Goal: Information Seeking & Learning: Learn about a topic

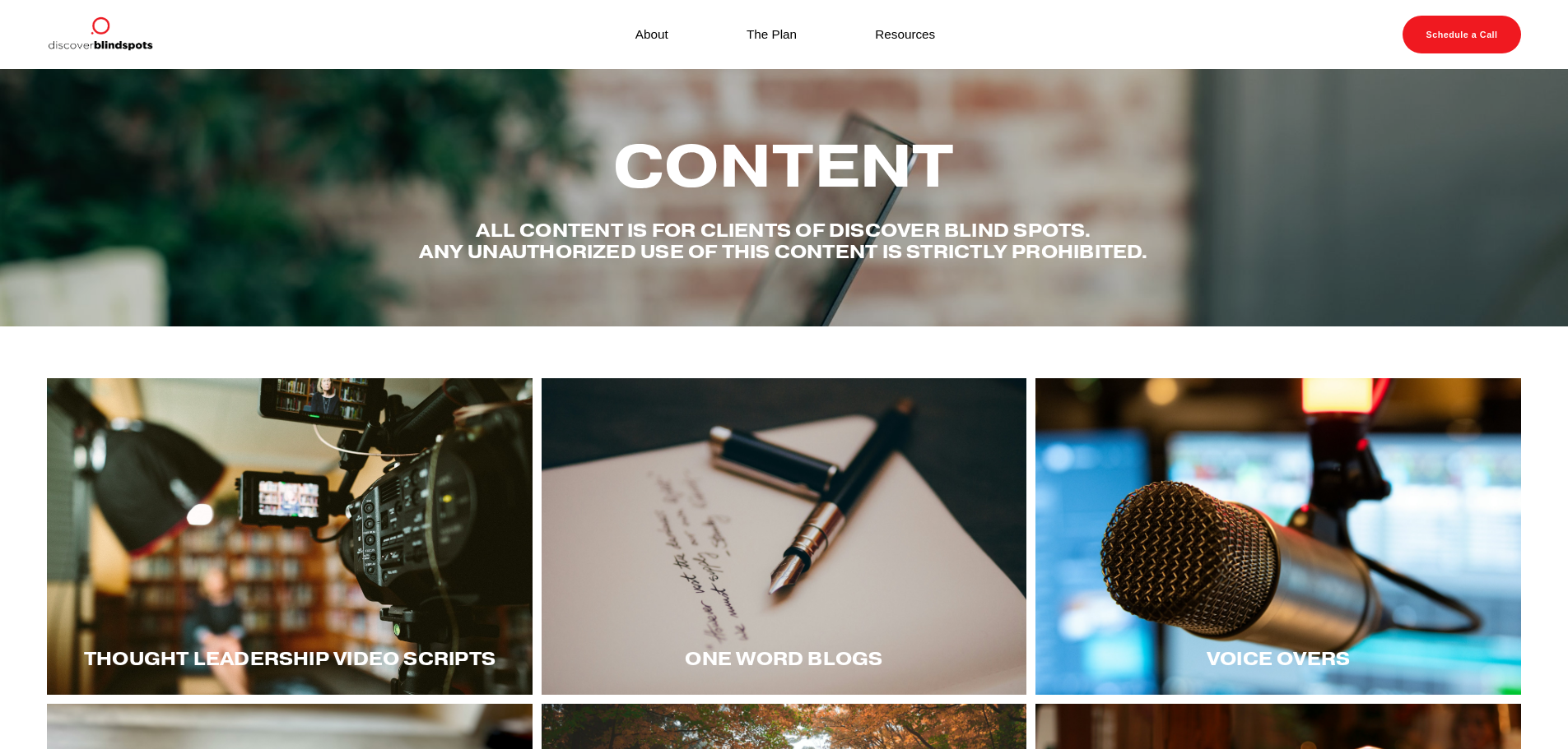
click at [1215, 518] on div at bounding box center [1278, 537] width 485 height 317
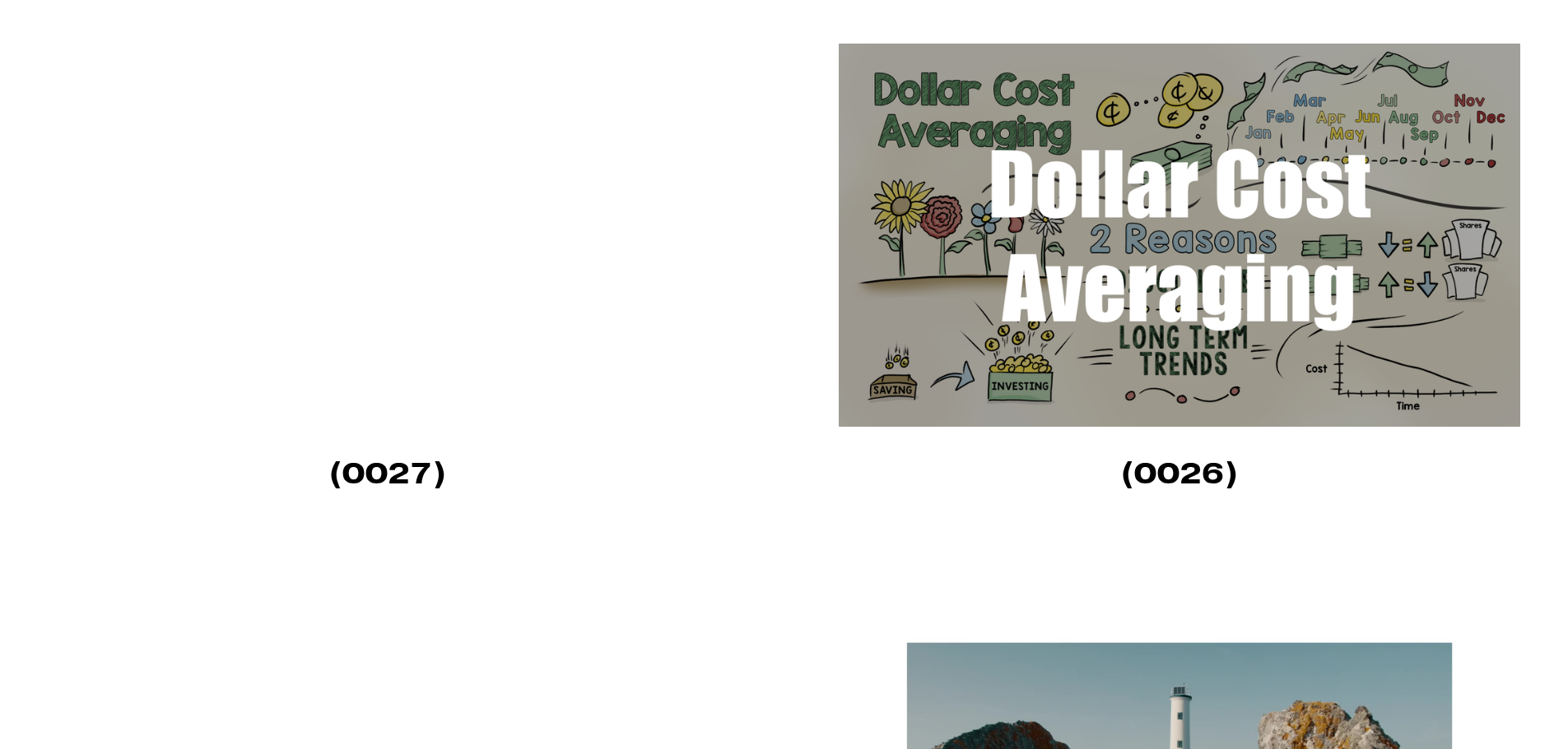
scroll to position [1069, 0]
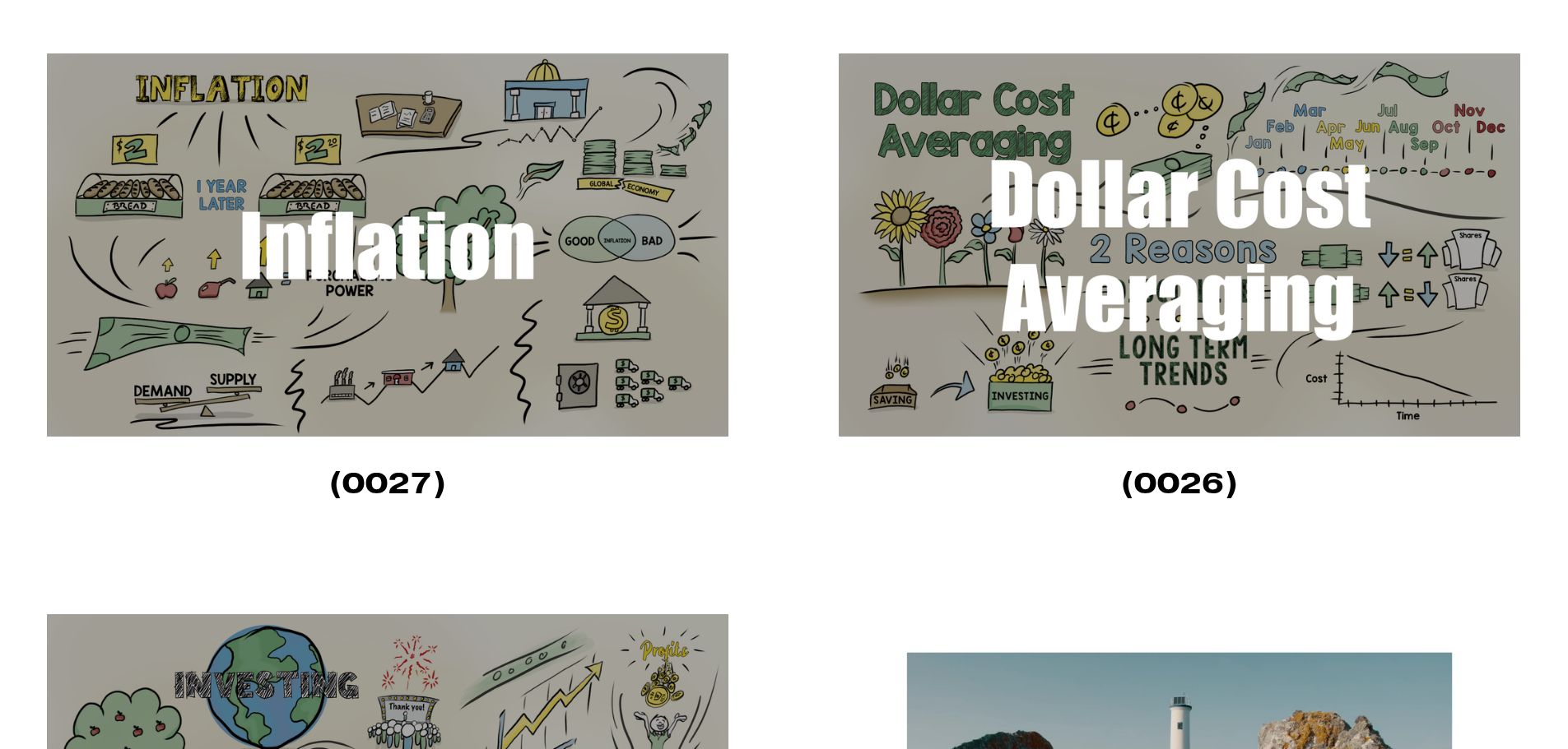
click at [342, 243] on img at bounding box center [388, 245] width 682 height 383
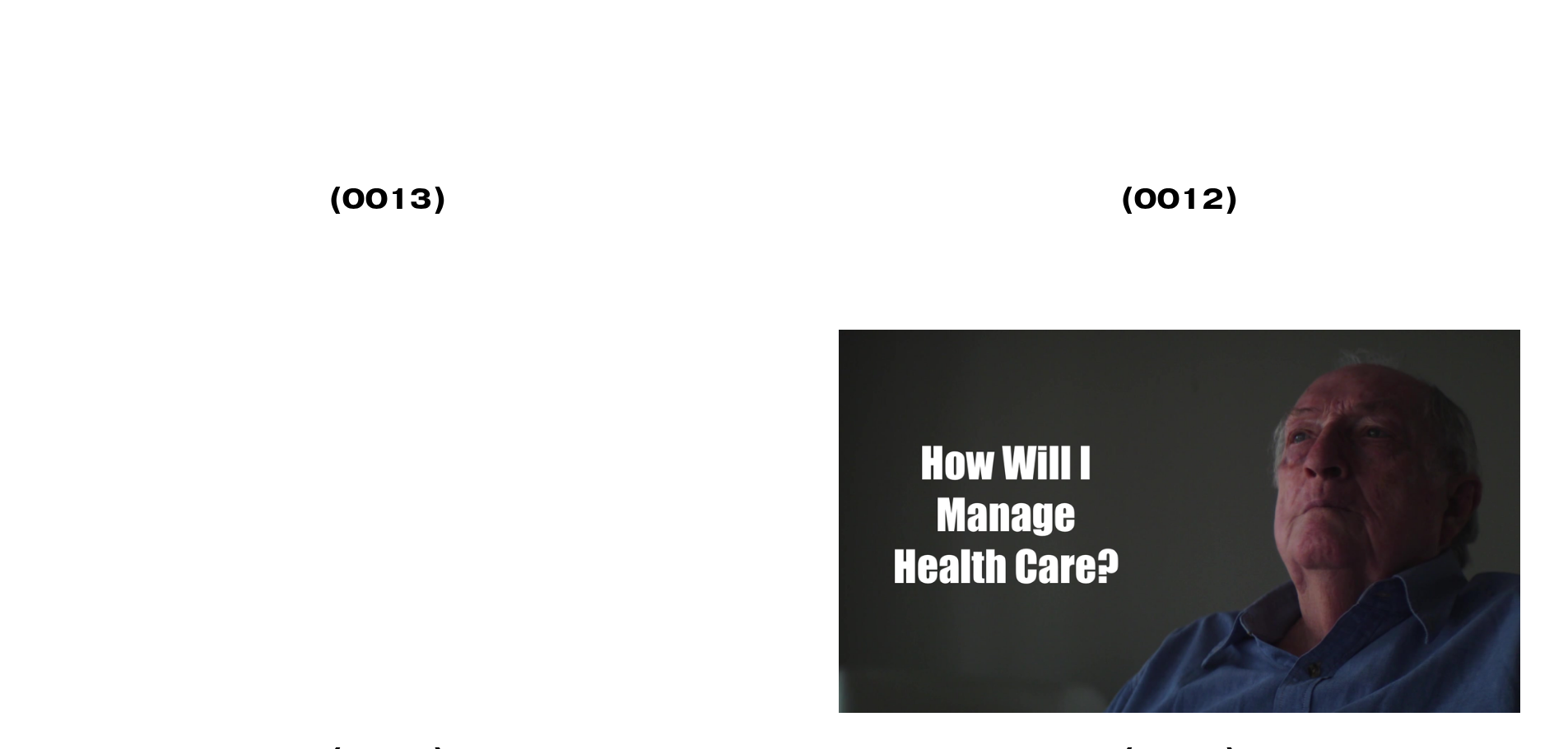
scroll to position [5348, 0]
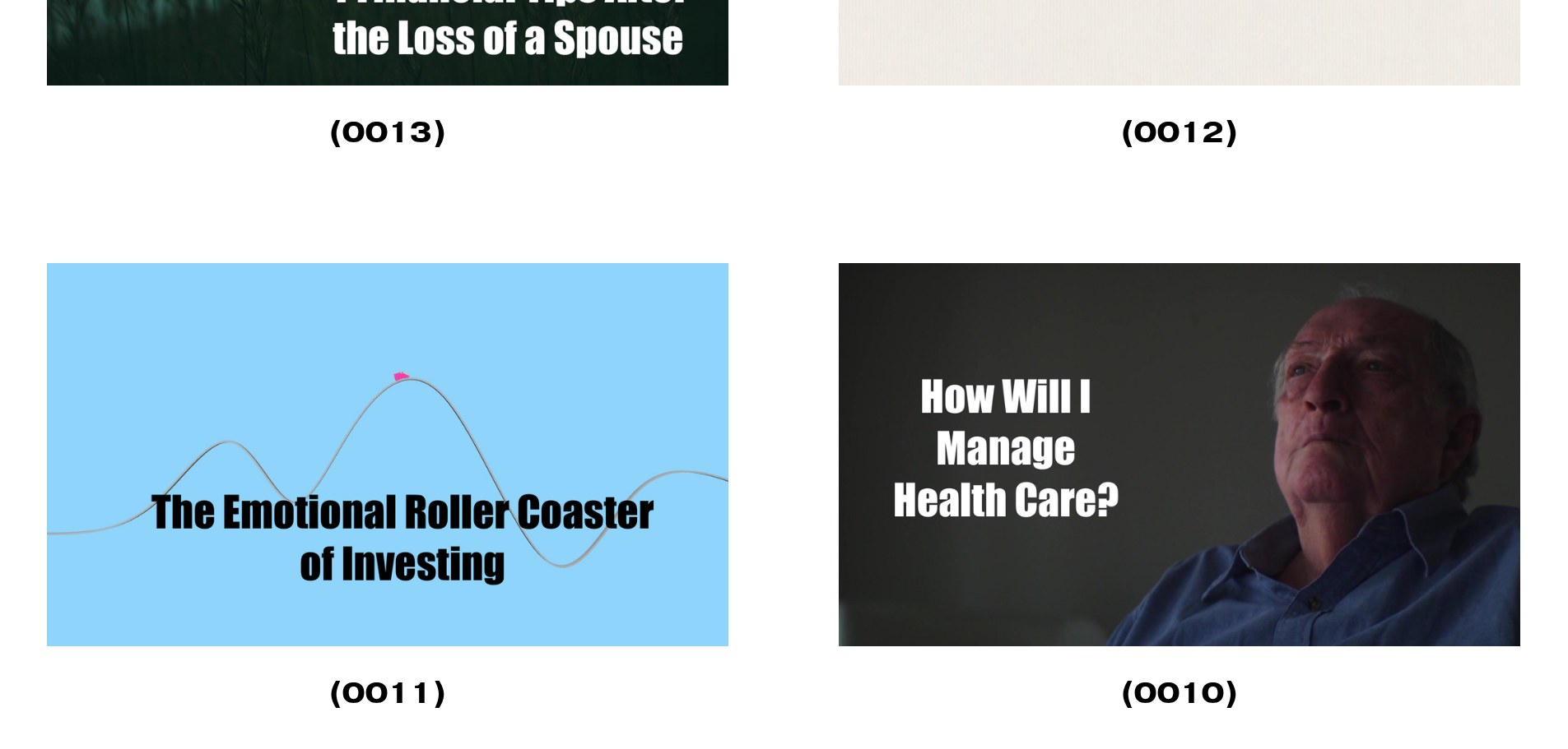
click at [1257, 428] on img at bounding box center [1179, 455] width 682 height 383
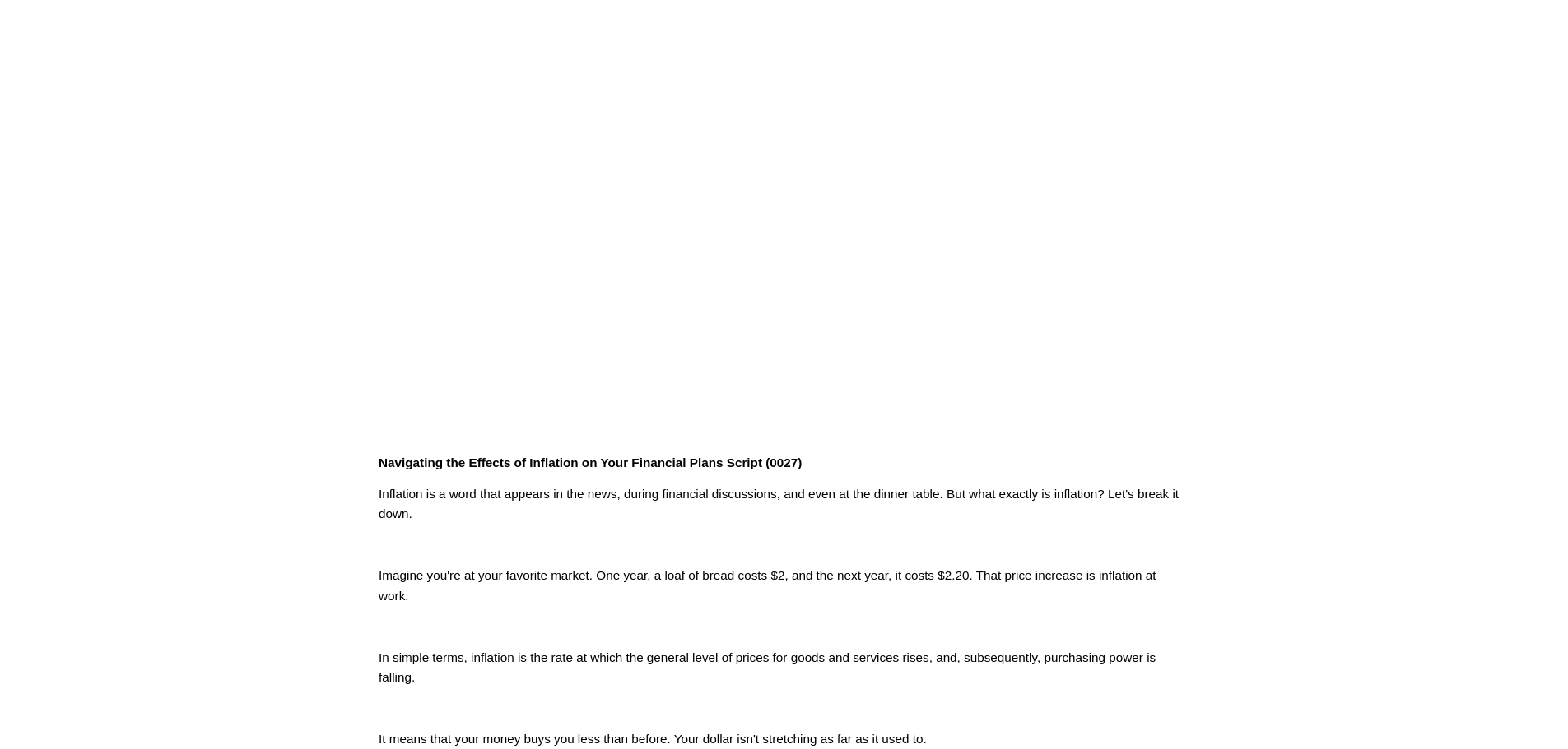
scroll to position [165, 0]
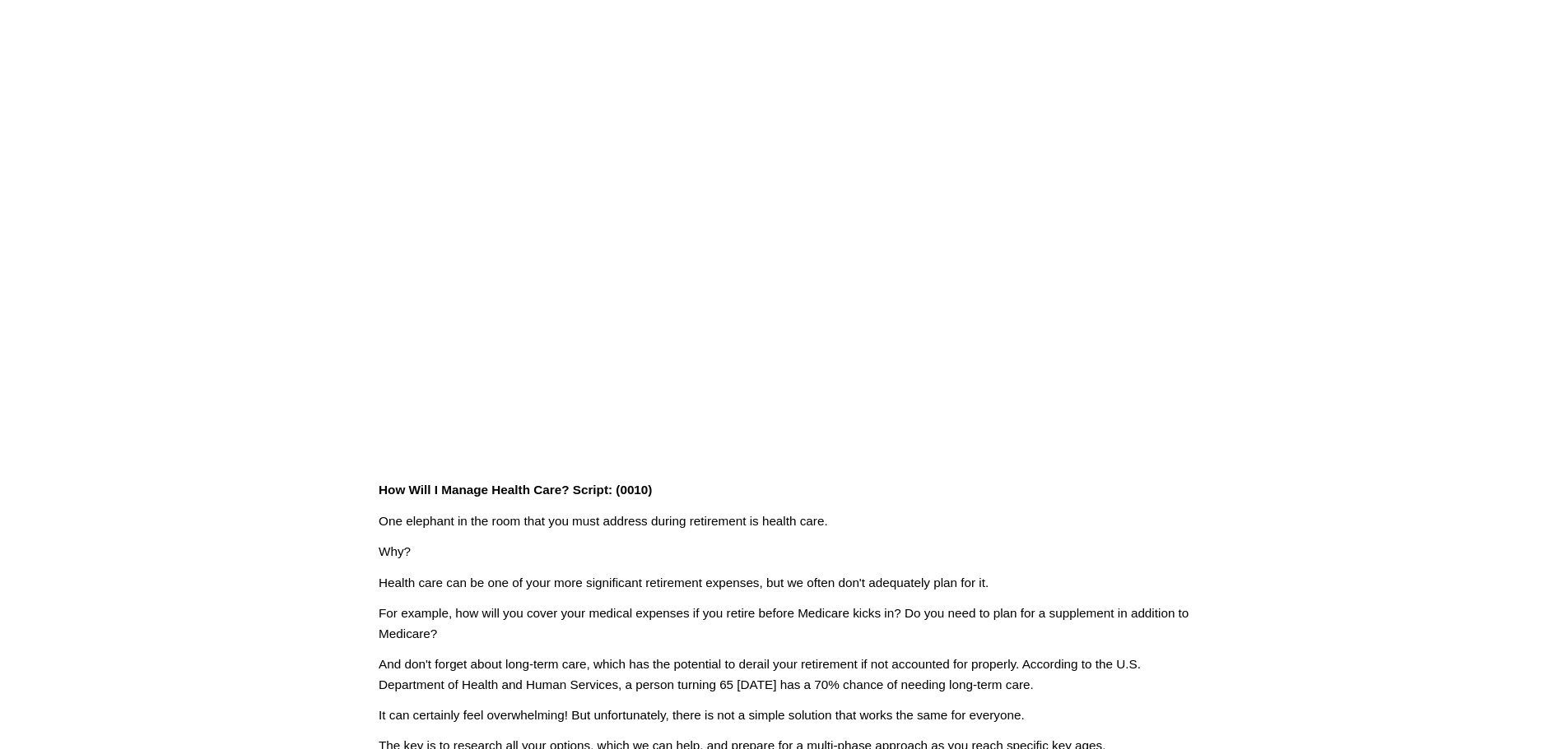
scroll to position [165, 0]
